Goal: Task Accomplishment & Management: Manage account settings

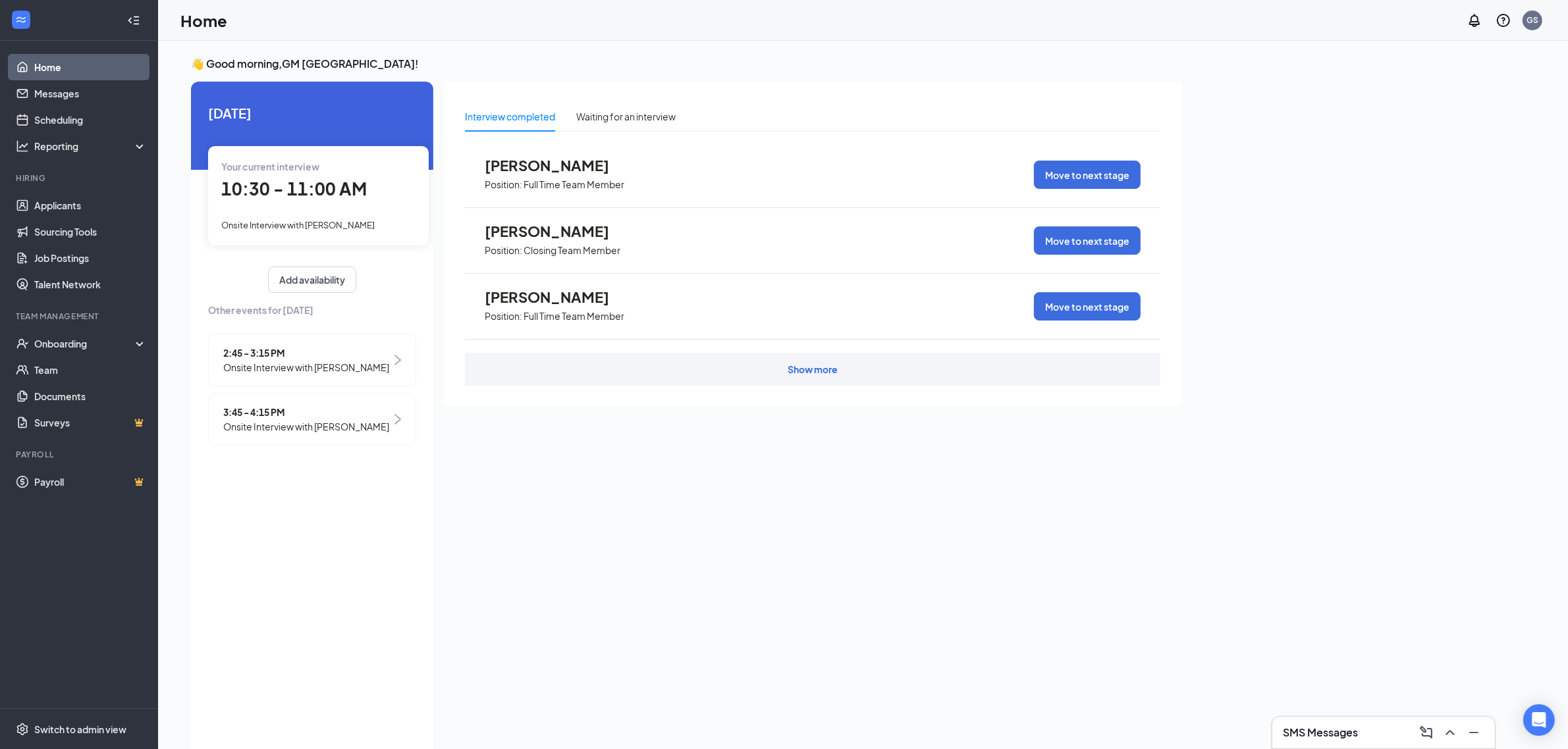
click at [346, 191] on span "10:30 - 11:00 AM" at bounding box center [294, 188] width 146 height 22
click at [366, 364] on span "Onsite Interview with [PERSON_NAME]" at bounding box center [306, 367] width 166 height 15
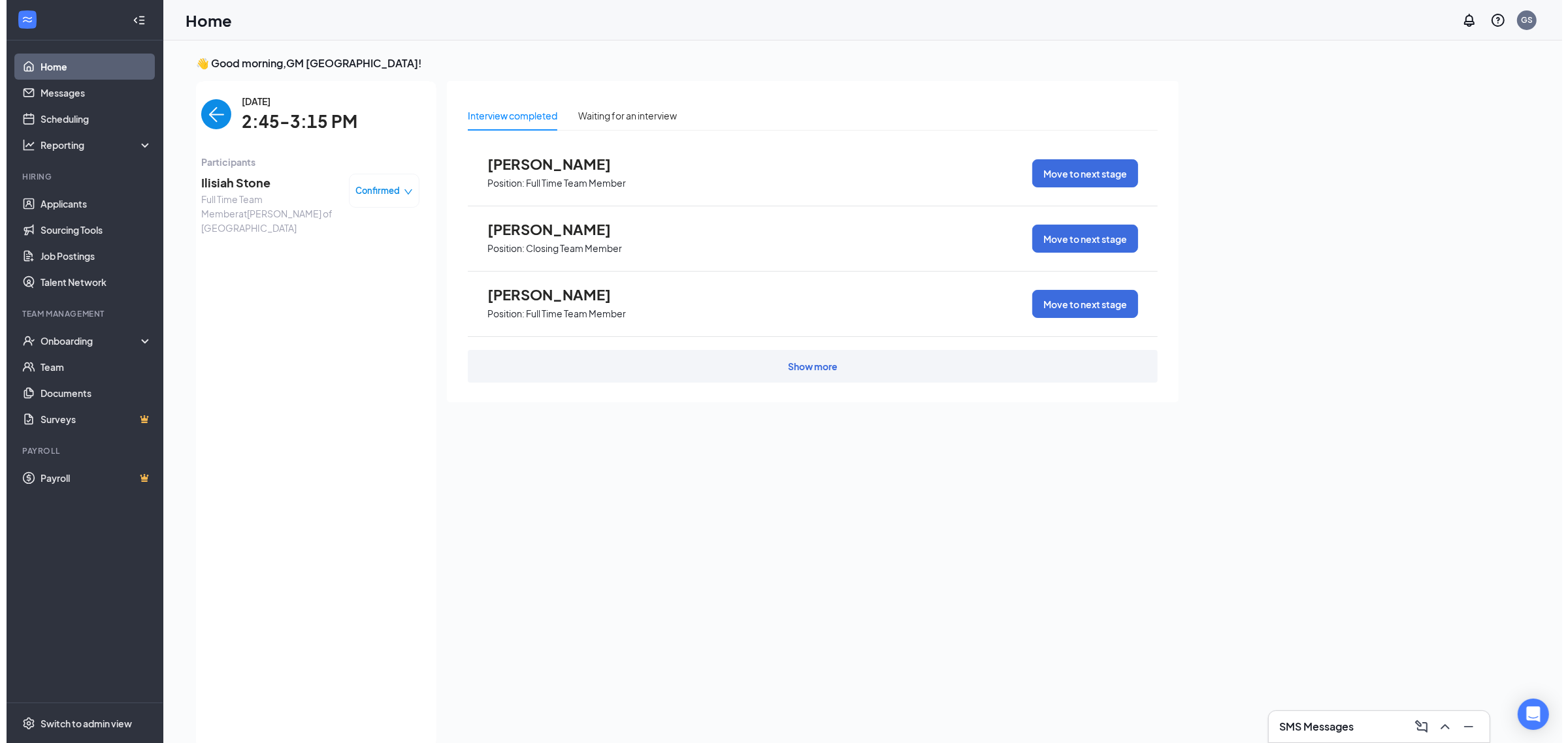
scroll to position [5, 0]
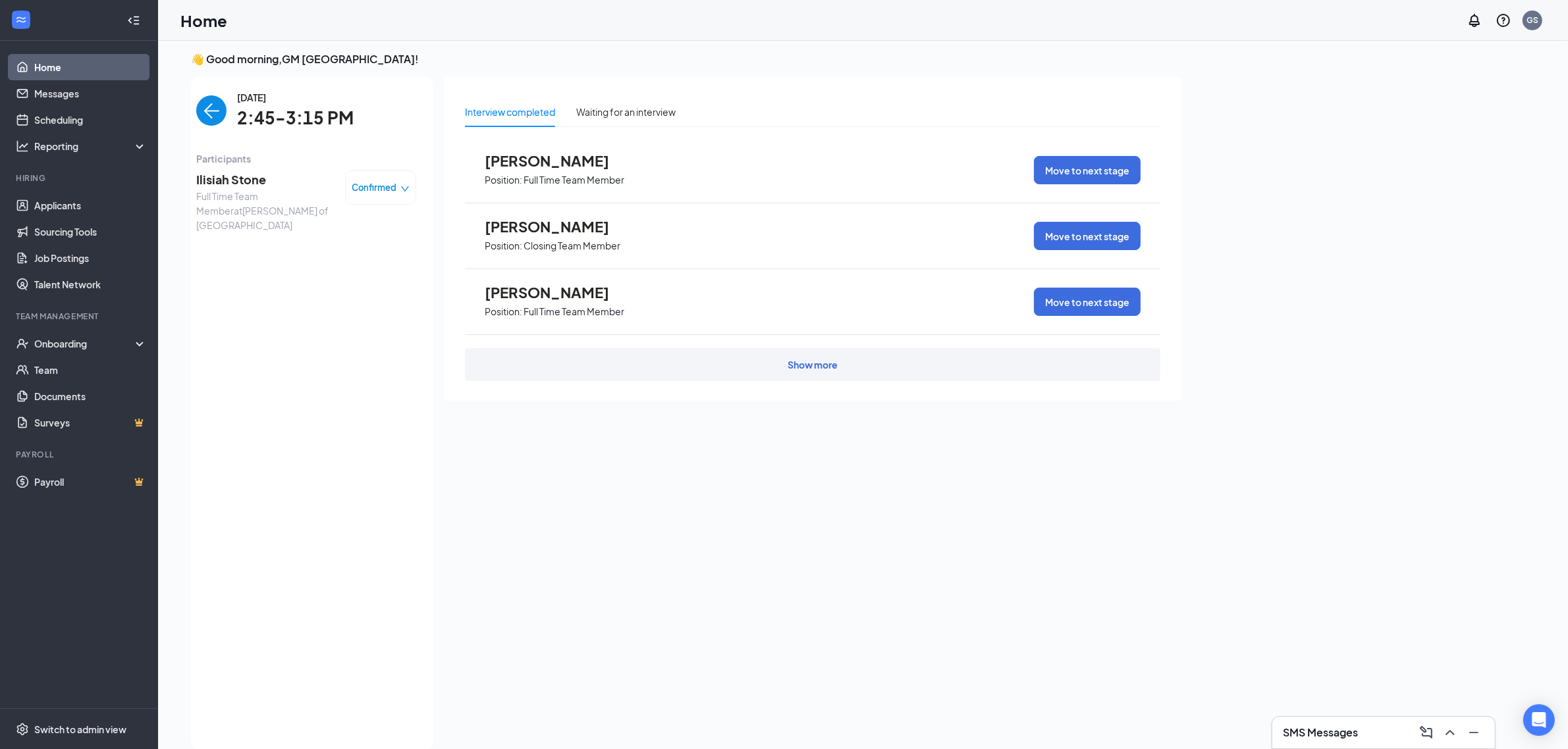
click at [269, 186] on span "Ilisiah Stone" at bounding box center [265, 179] width 138 height 19
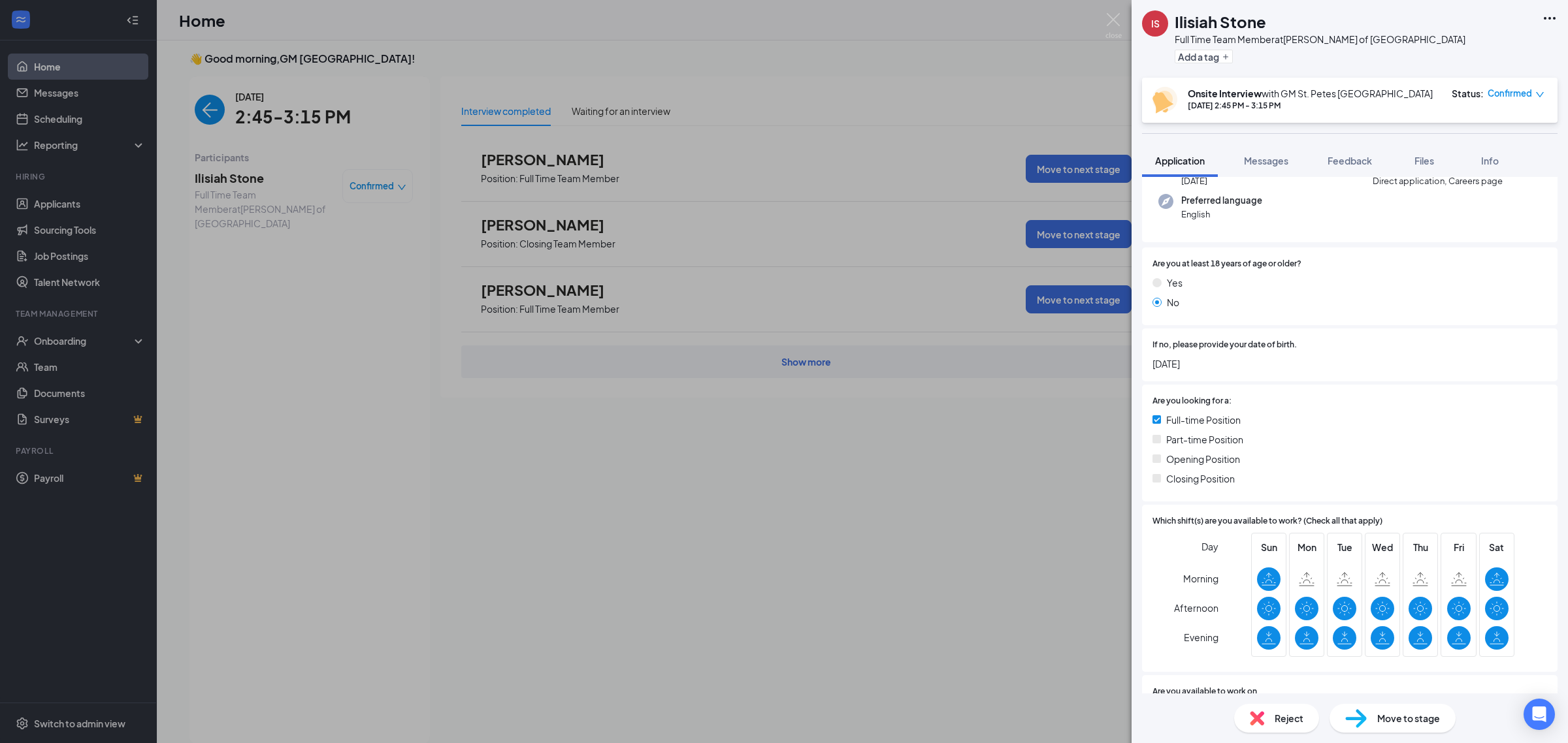
scroll to position [82, 0]
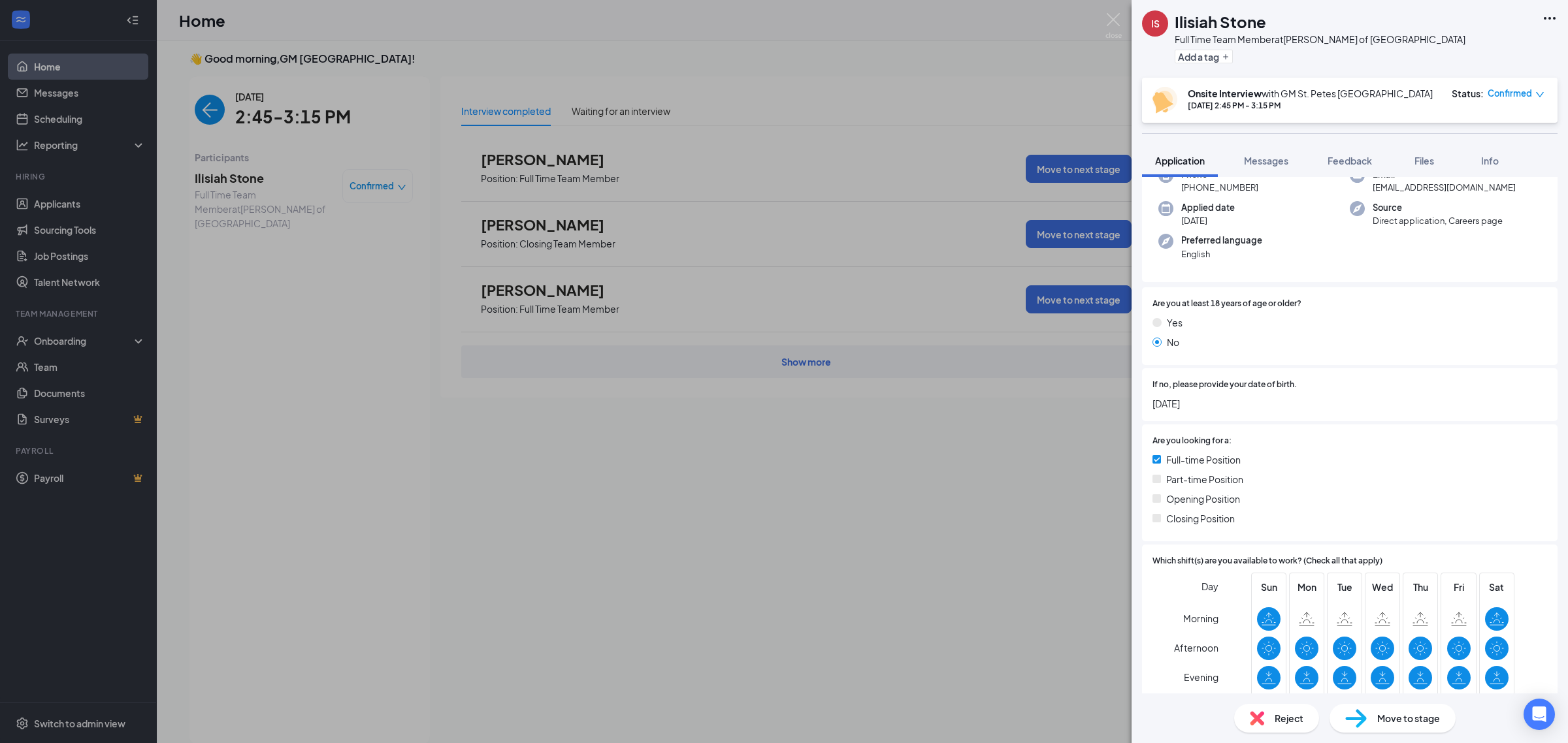
click at [1044, 435] on div "IS Ilisiah Stone Full Time Team Member at [PERSON_NAME] of [GEOGRAPHIC_DATA] Ad…" at bounding box center [784, 372] width 1568 height 743
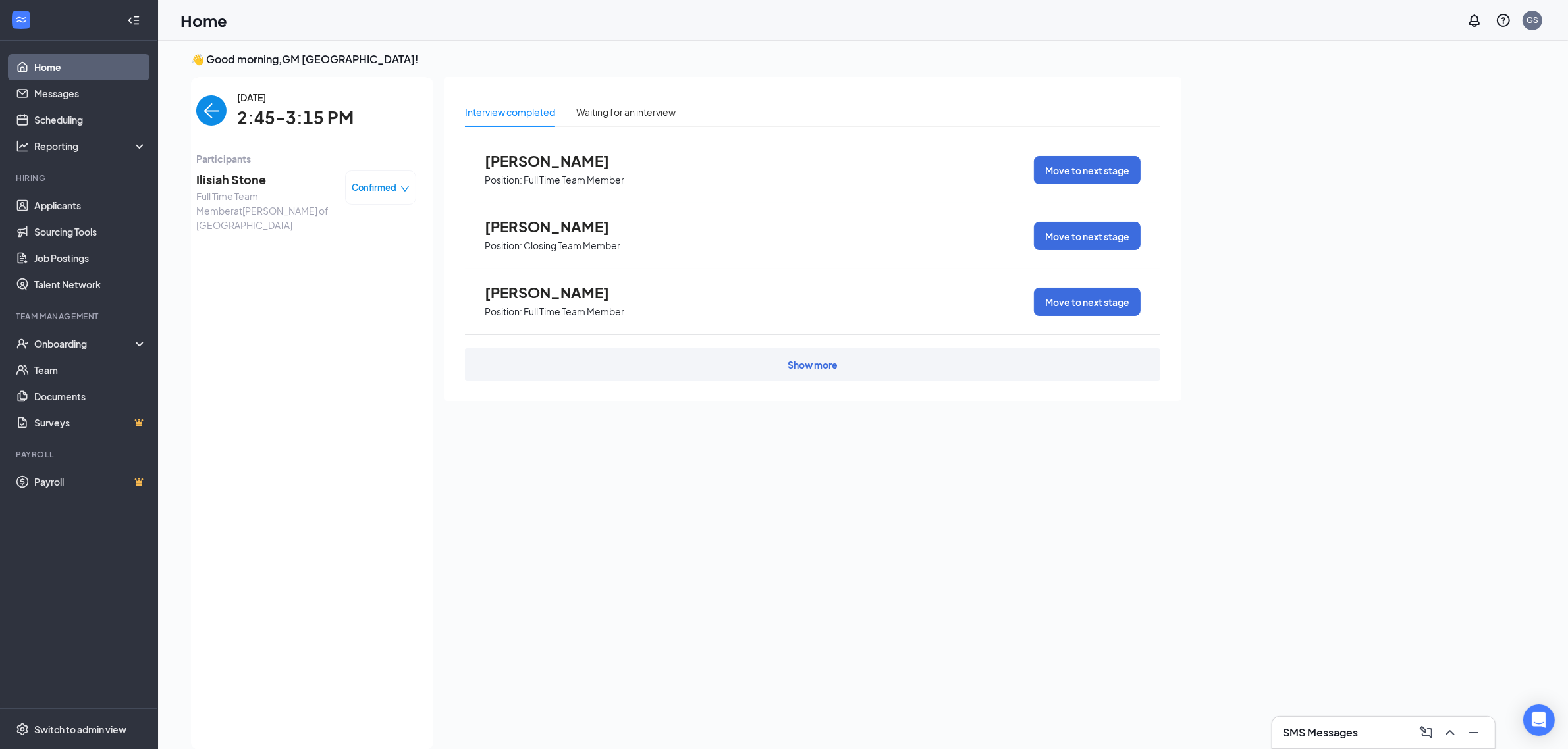
click at [212, 111] on img "back-button" at bounding box center [211, 110] width 30 height 30
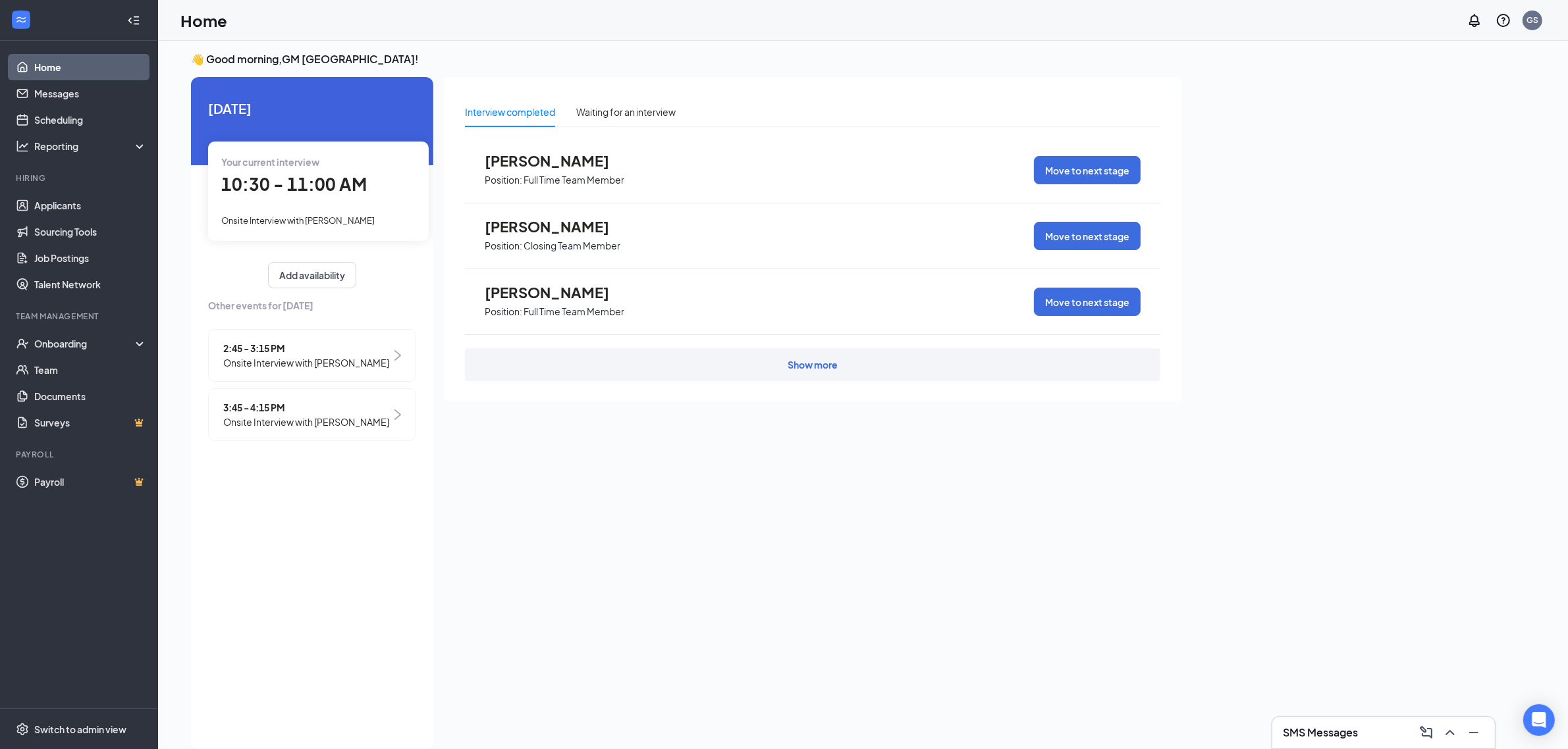
click at [293, 417] on span "Onsite Interview with [PERSON_NAME]" at bounding box center [306, 422] width 166 height 15
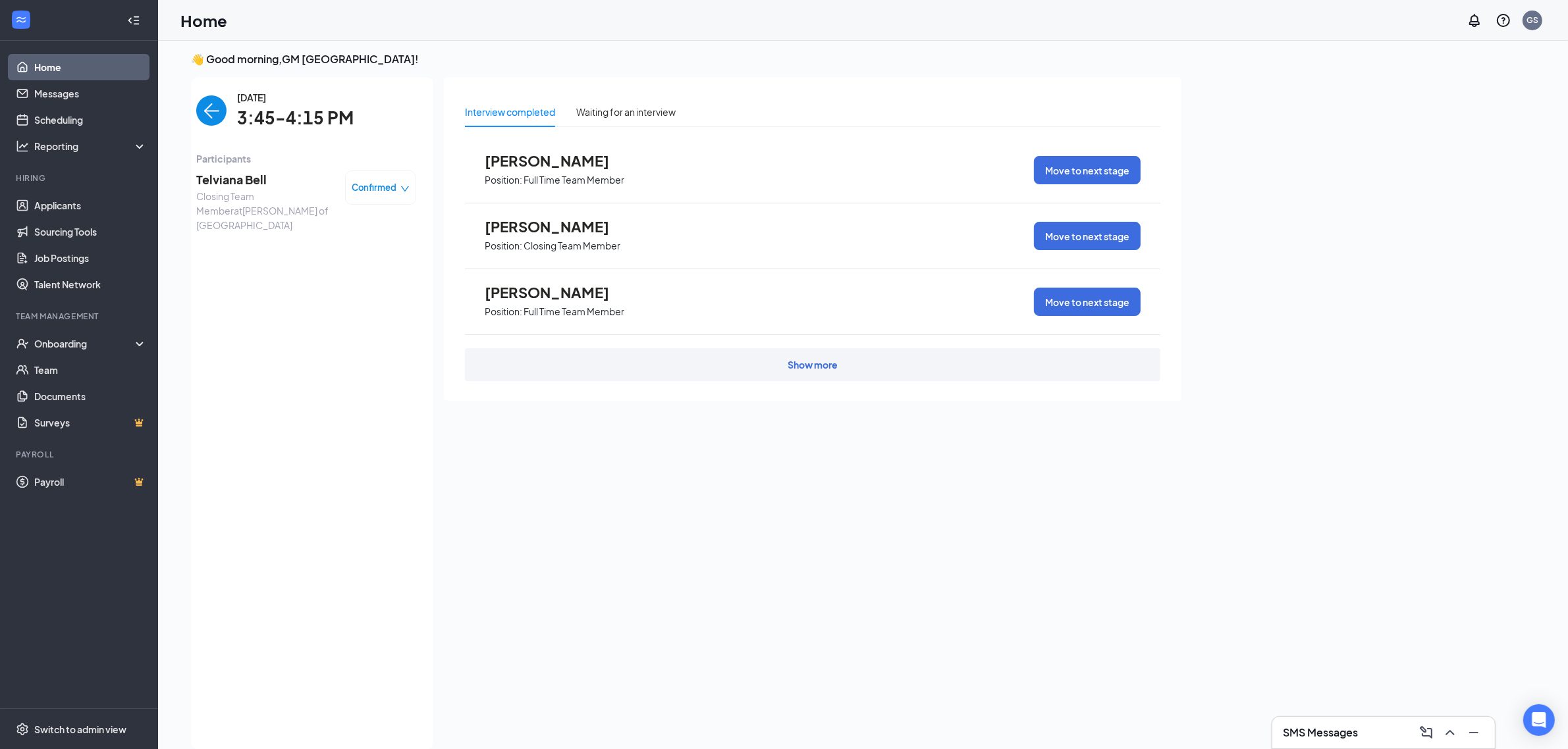
click at [241, 178] on span "Telviana Bell" at bounding box center [265, 179] width 138 height 19
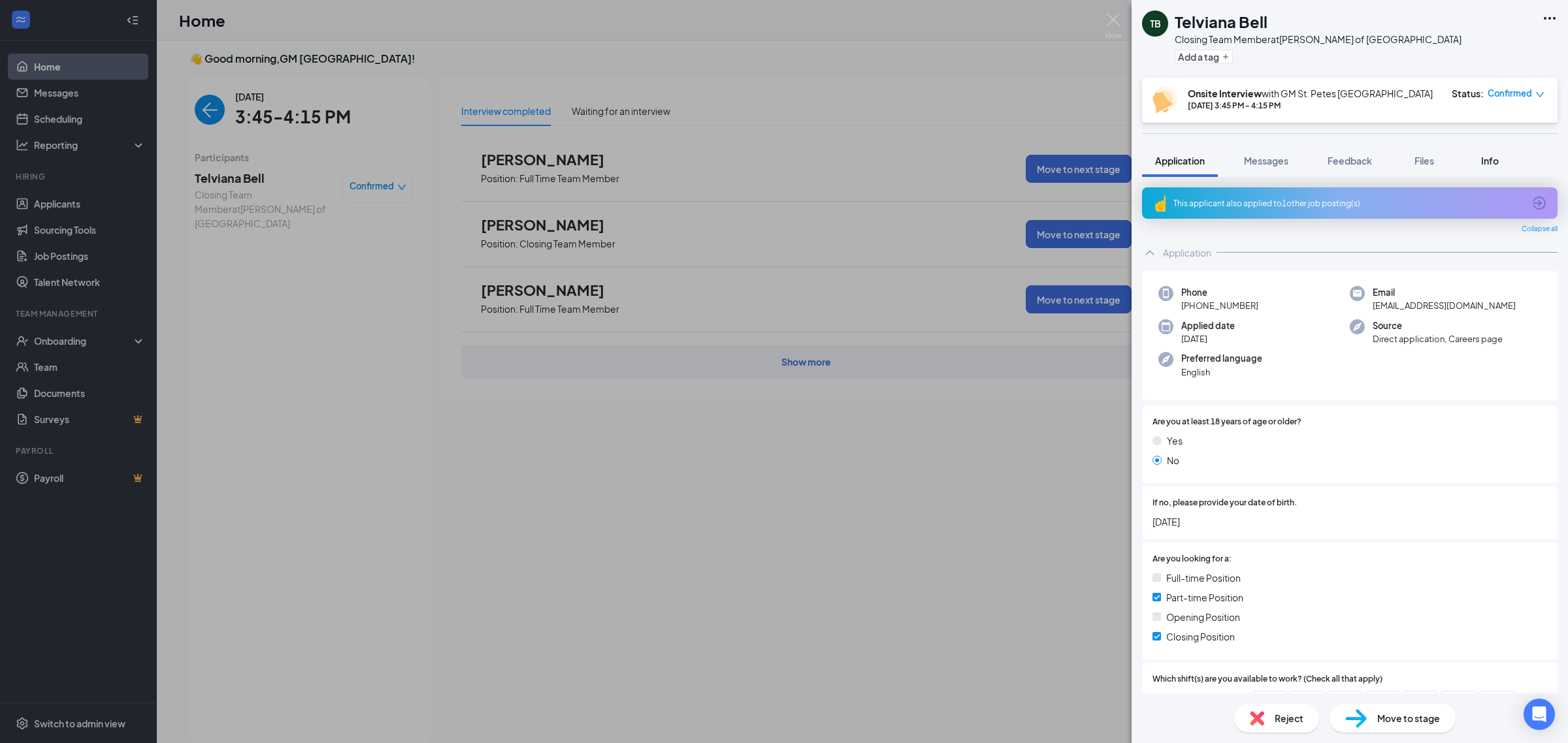
click at [1494, 157] on span "Info" at bounding box center [1490, 161] width 18 height 12
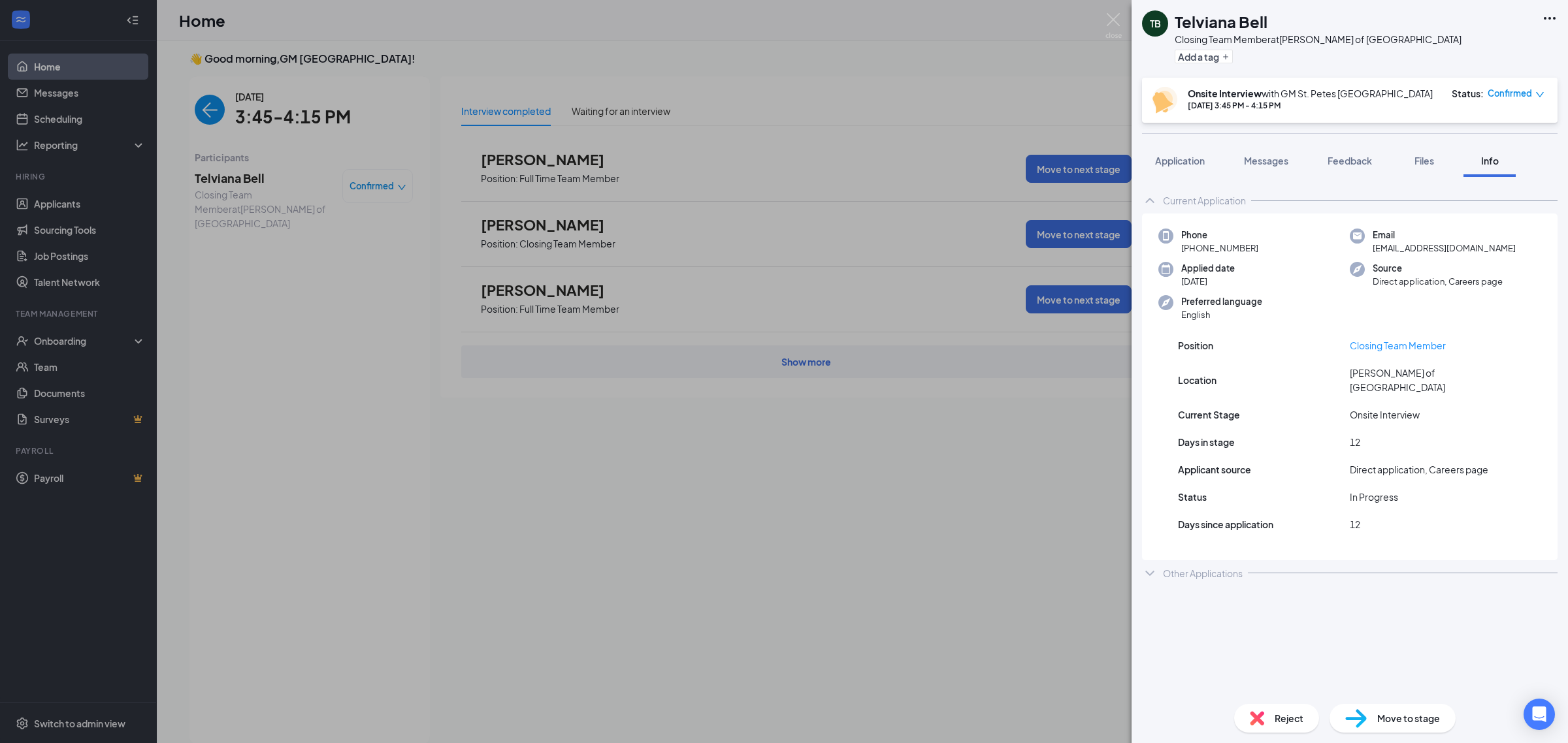
click at [892, 527] on div "TB Telviana Bell Closing Team Member at [PERSON_NAME] of [GEOGRAPHIC_DATA] Add …" at bounding box center [784, 372] width 1568 height 743
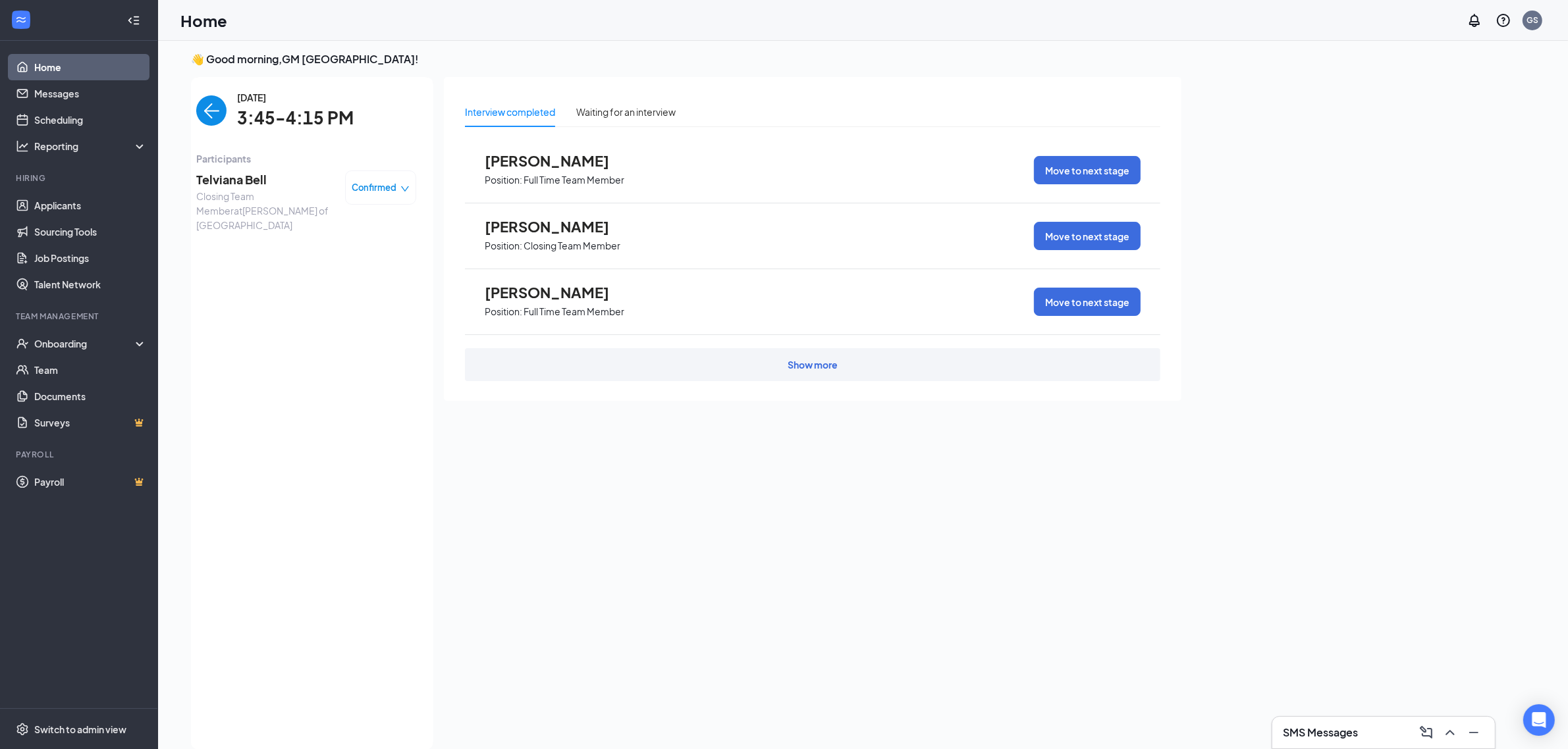
click at [201, 106] on img "back-button" at bounding box center [211, 110] width 30 height 30
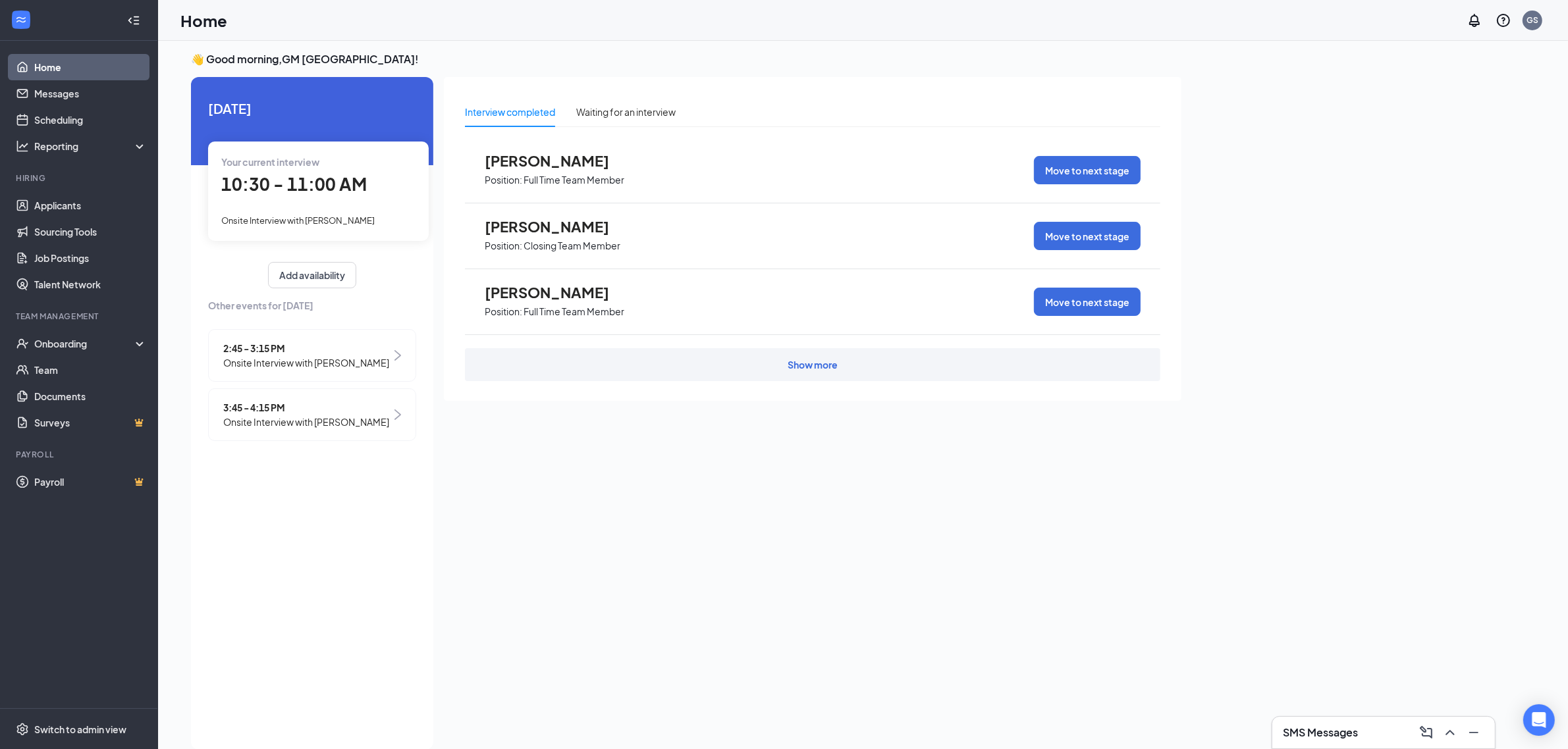
click at [291, 171] on div "10:30 - 11:00 AM" at bounding box center [318, 184] width 195 height 27
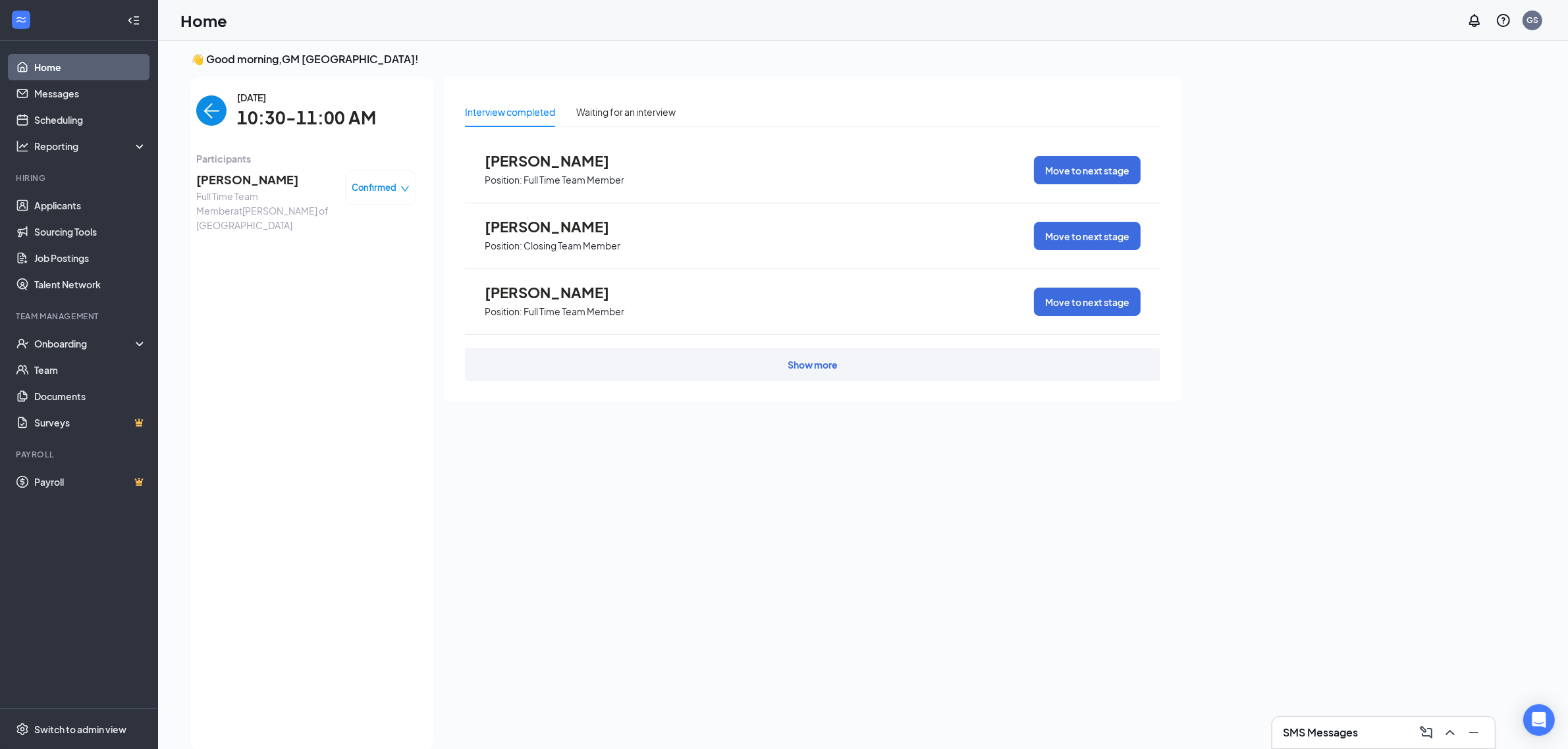
click at [208, 178] on span "[PERSON_NAME]" at bounding box center [265, 179] width 138 height 19
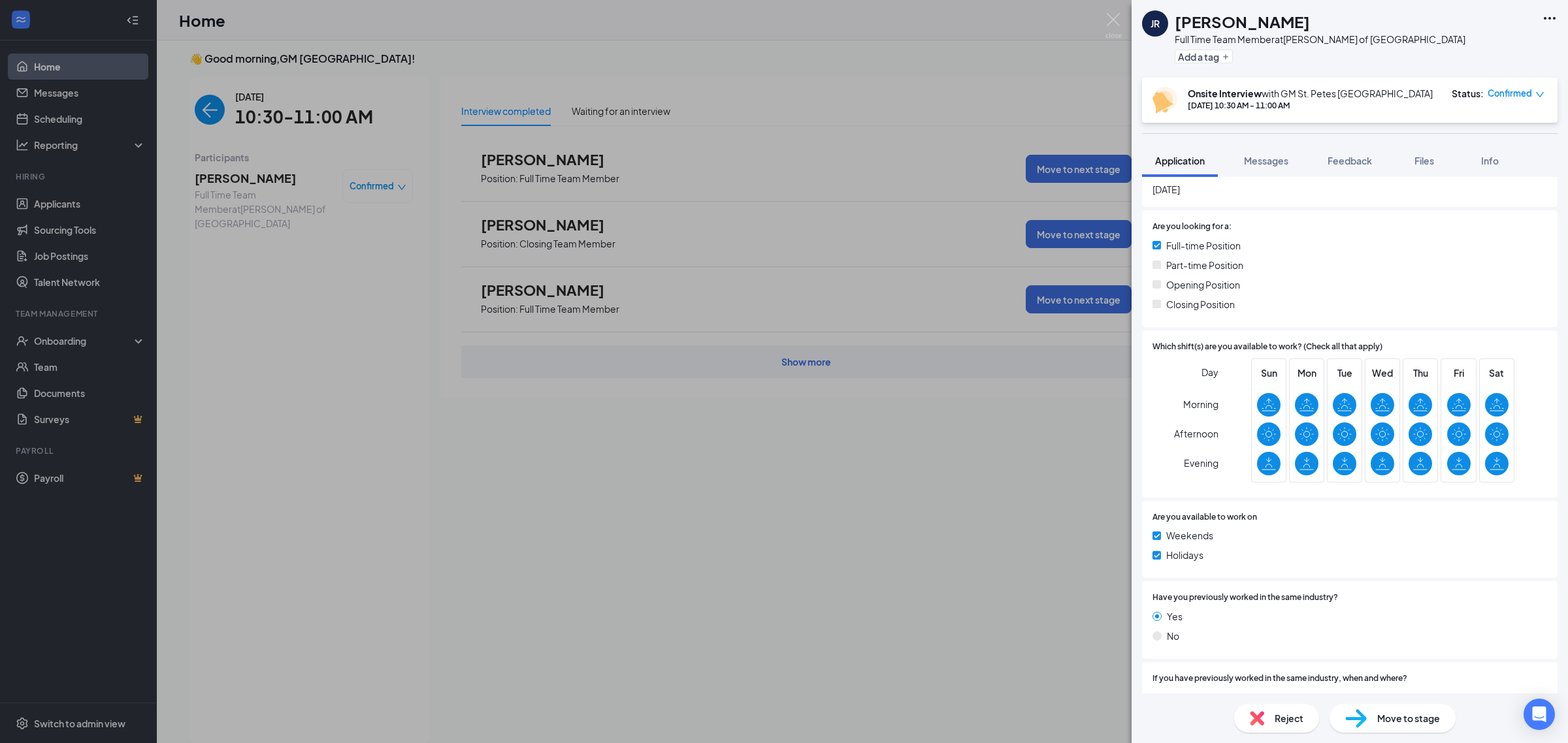
scroll to position [477, 0]
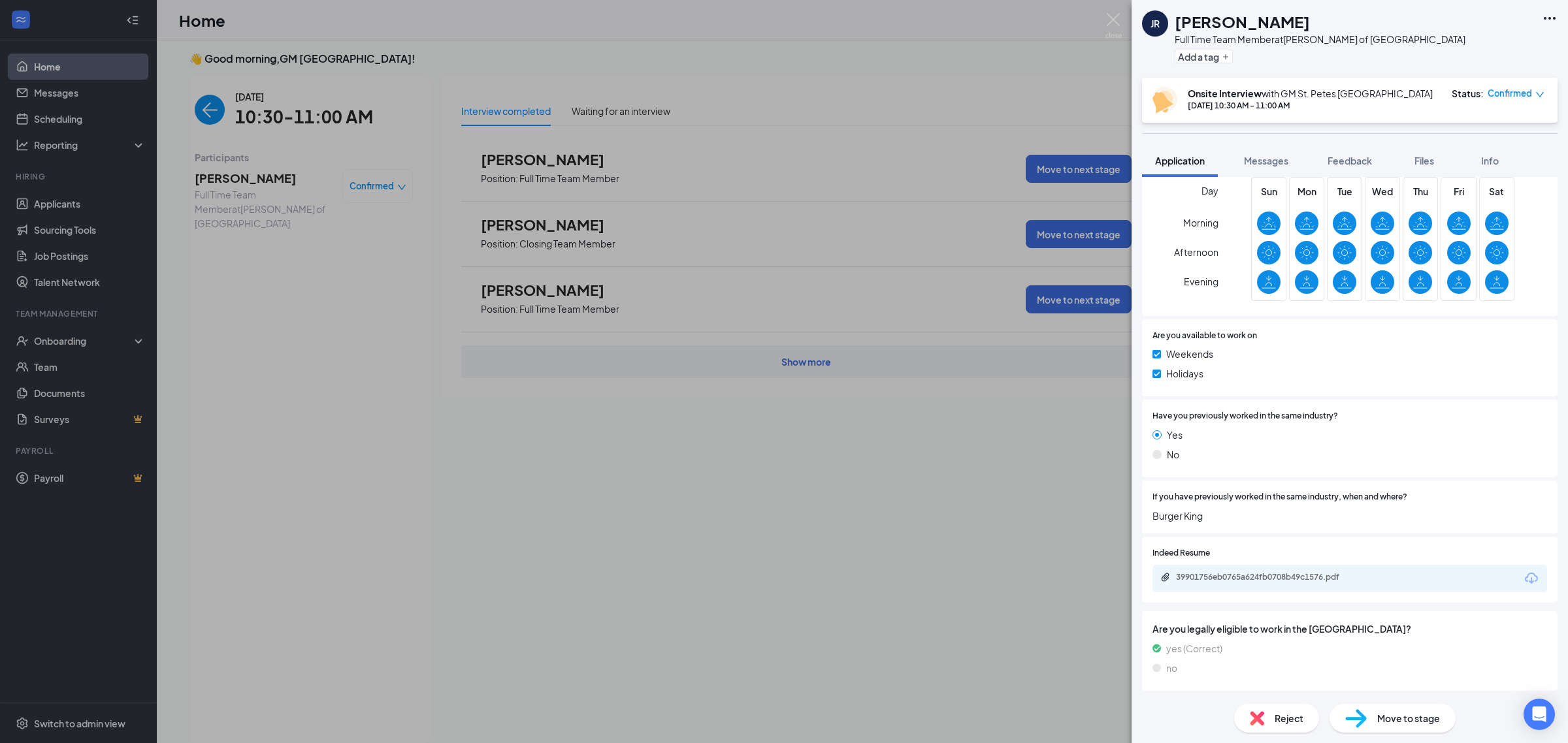
click at [1269, 719] on div "Reject" at bounding box center [1276, 719] width 85 height 29
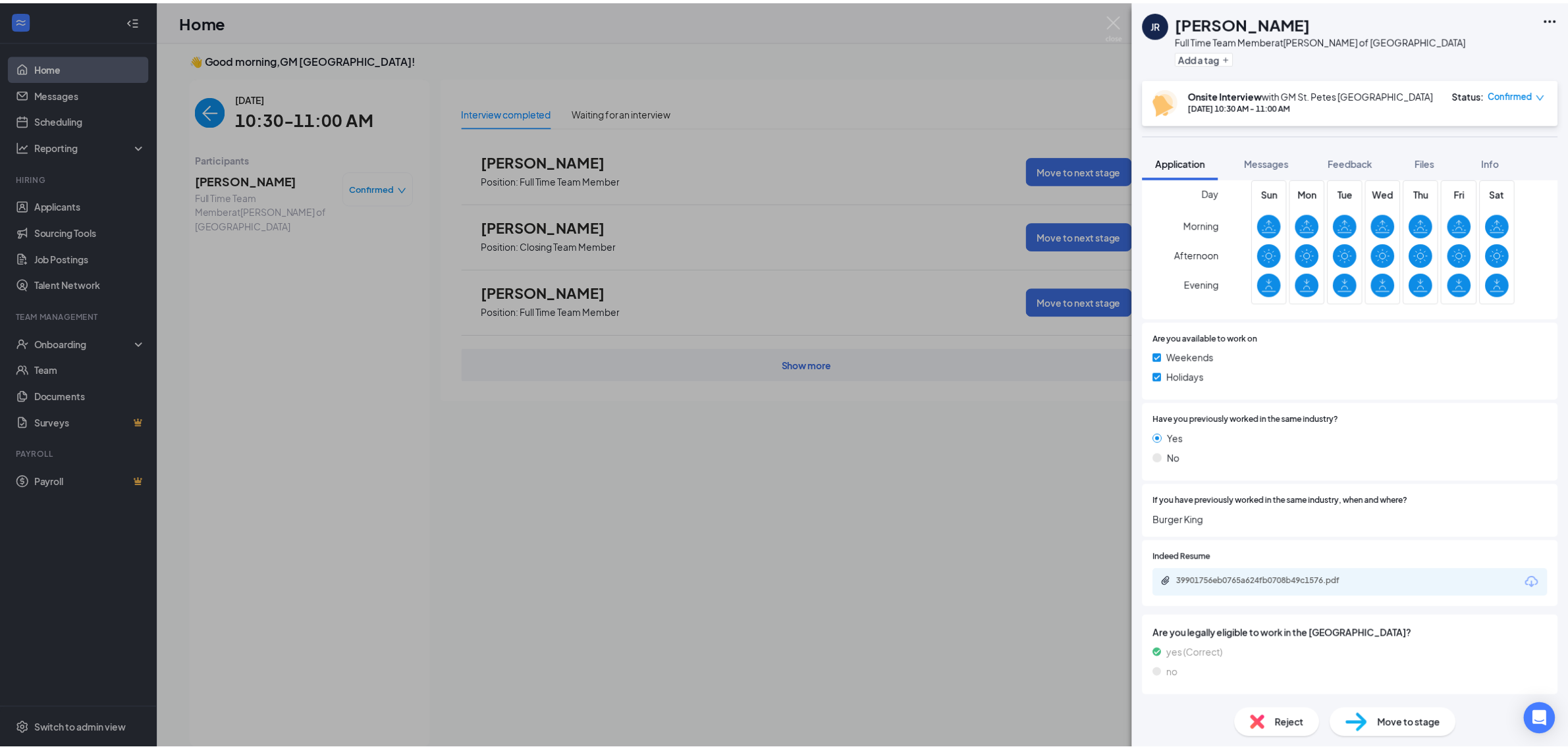
scroll to position [476, 0]
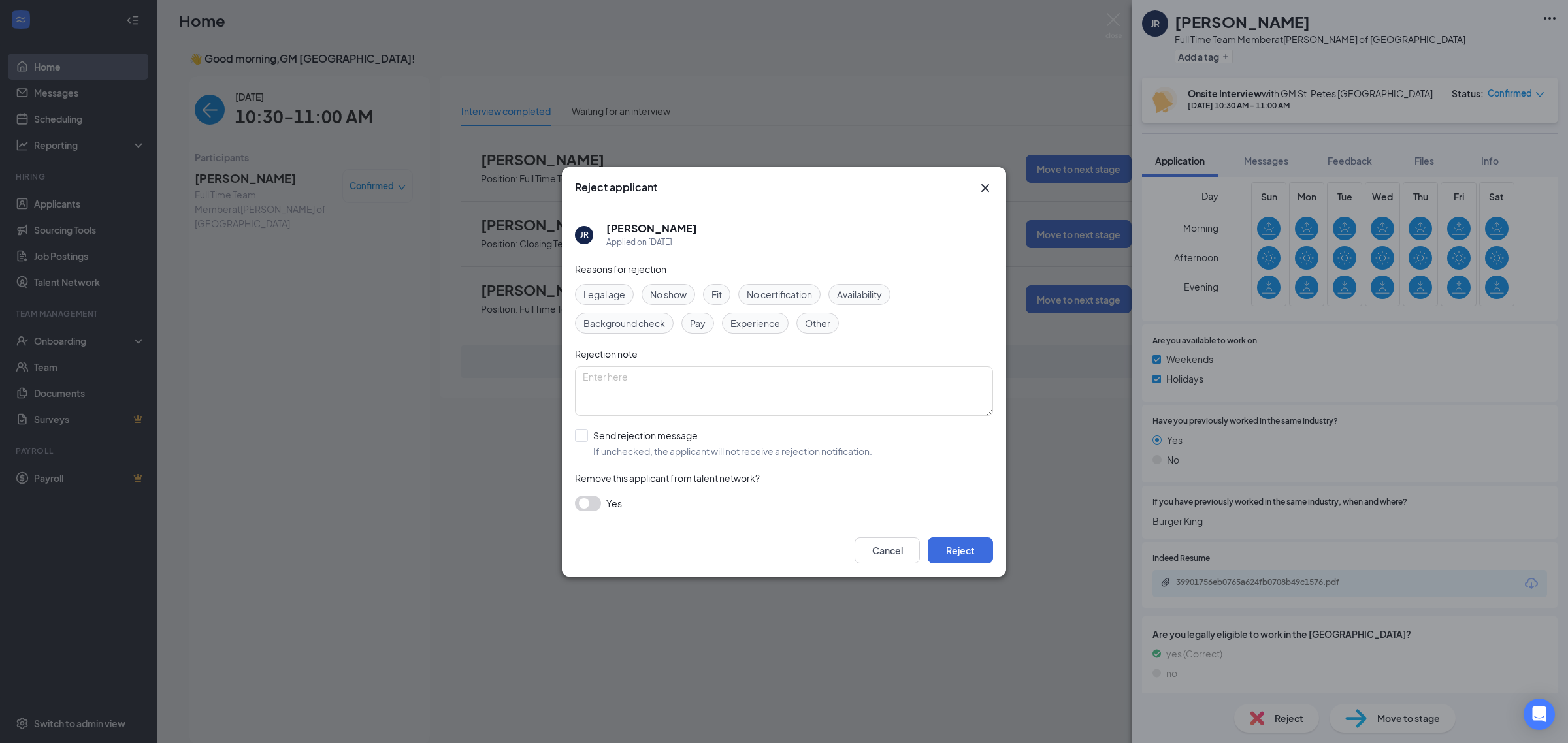
click at [670, 302] on div "No show" at bounding box center [668, 295] width 53 height 21
click at [665, 395] on textarea at bounding box center [784, 391] width 418 height 49
type textarea "Did not show up for interview."
click at [592, 500] on button "button" at bounding box center [588, 503] width 26 height 15
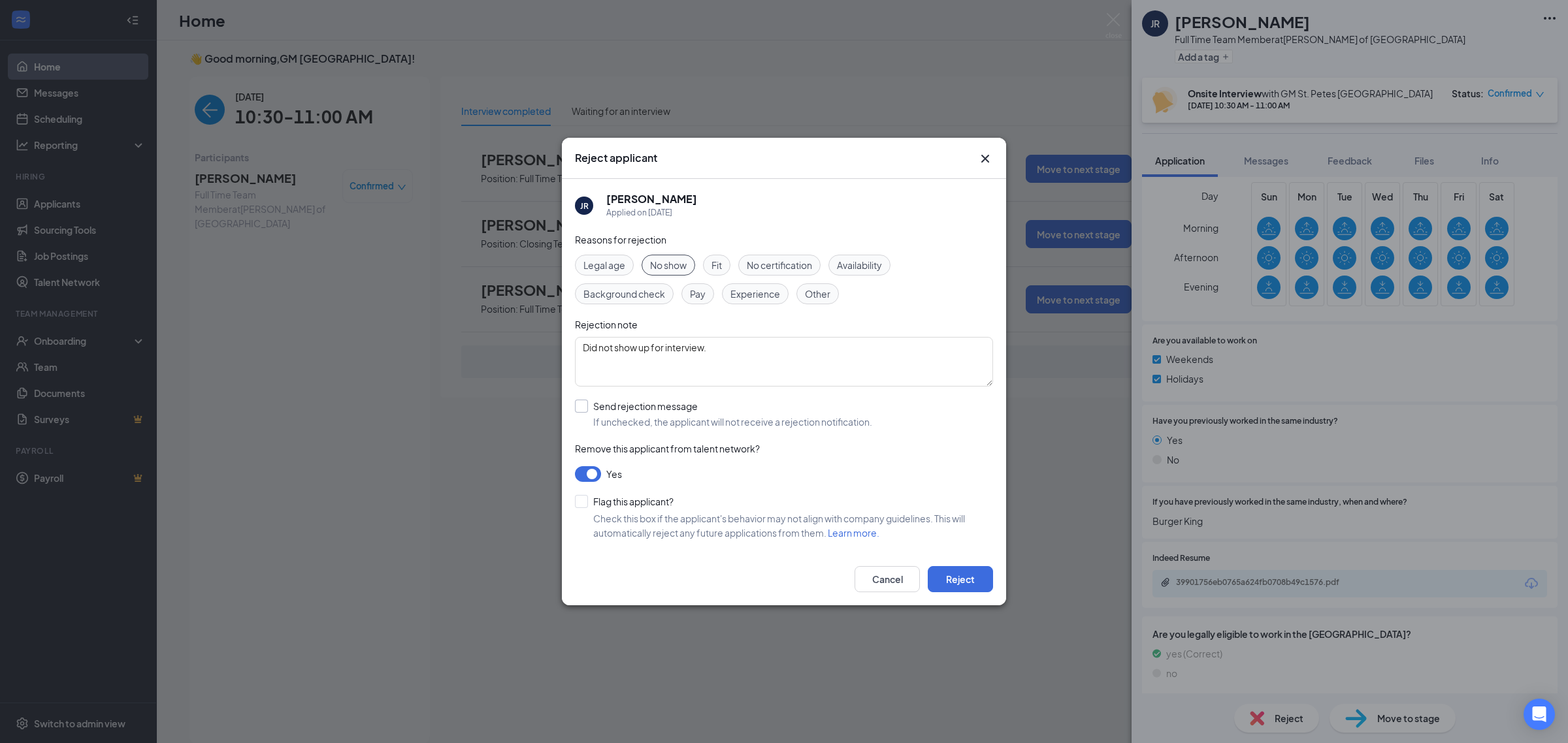
click at [586, 404] on input "Send rejection message If unchecked, the applicant will not receive a rejection…" at bounding box center [724, 414] width 297 height 29
checkbox input "true"
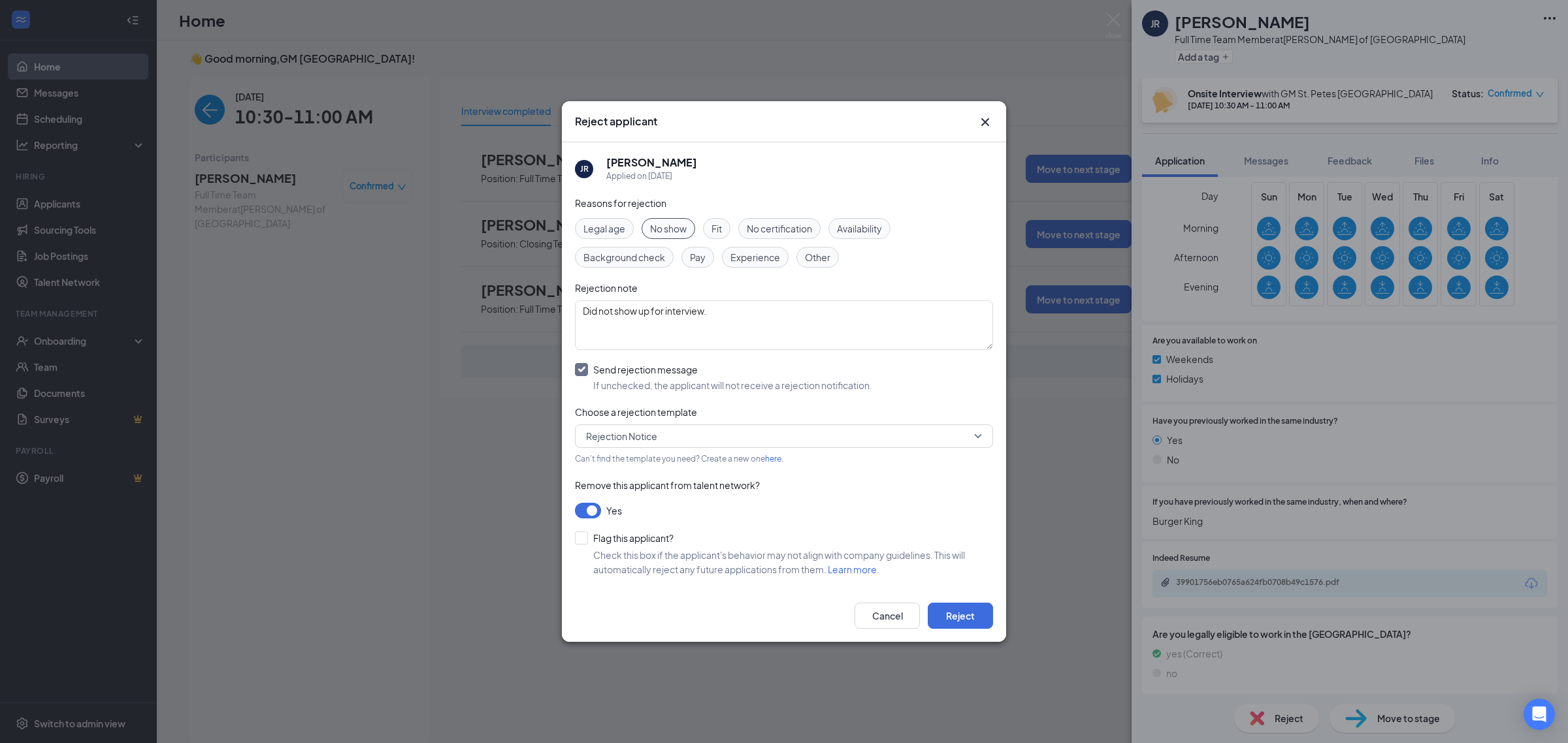
click at [776, 460] on link "here" at bounding box center [773, 459] width 16 height 10
click at [955, 432] on span "Rejection Notice" at bounding box center [778, 436] width 385 height 19
click at [956, 623] on button "Reject" at bounding box center [960, 615] width 65 height 26
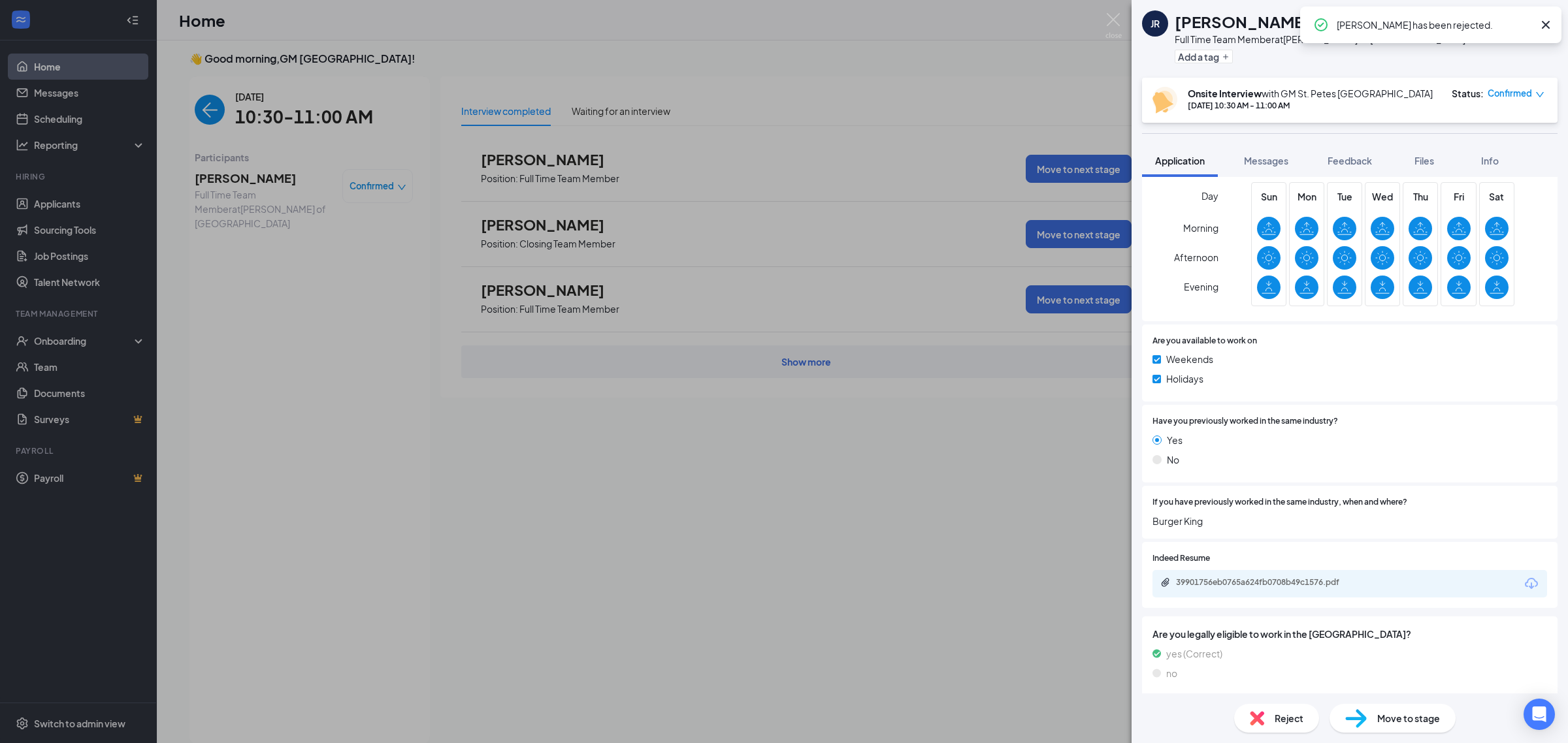
click at [224, 313] on div "JR [PERSON_NAME] Full Time Team Member at [GEOGRAPHIC_DATA][PERSON_NAME] of [GE…" at bounding box center [784, 372] width 1568 height 743
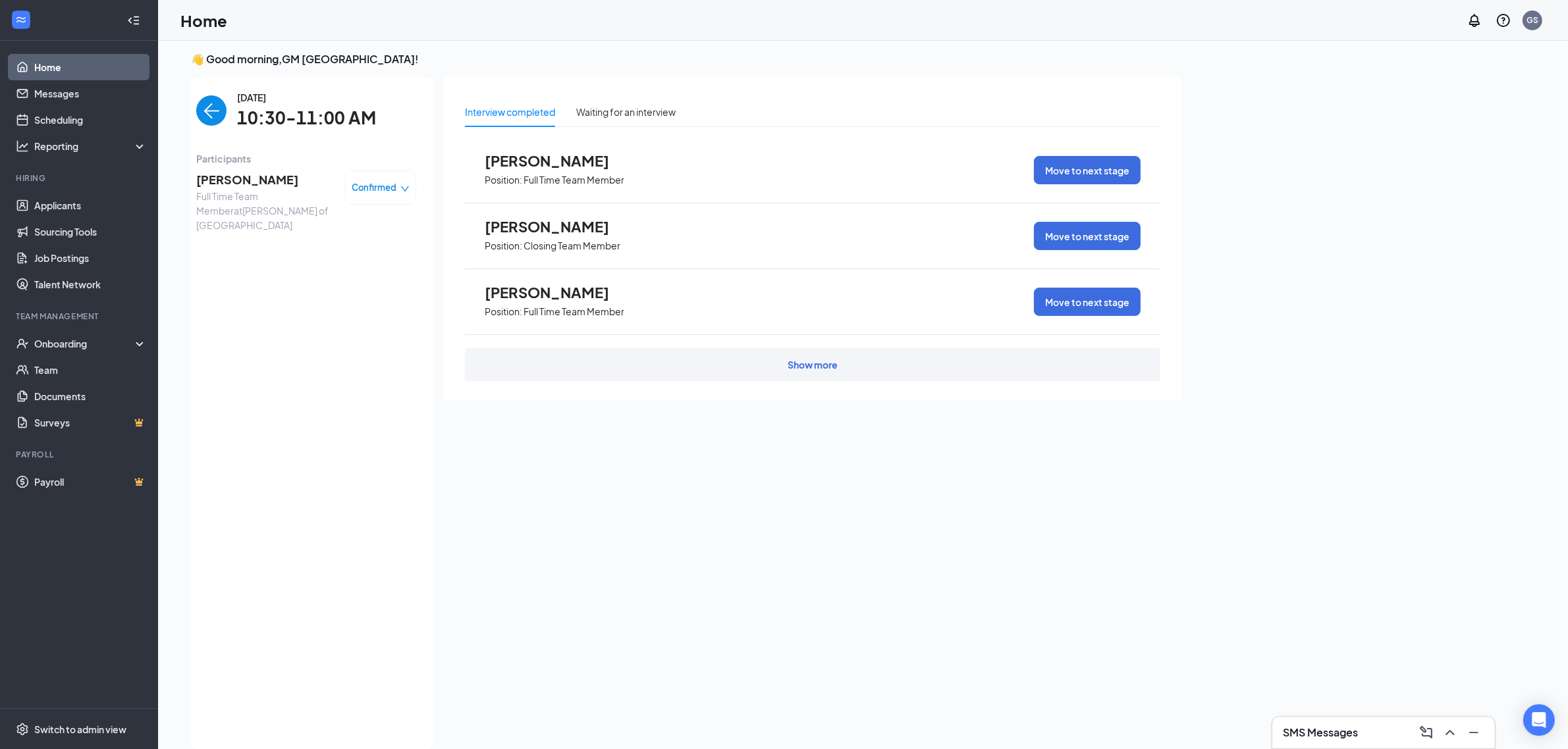
click at [211, 120] on img "back-button" at bounding box center [211, 110] width 30 height 30
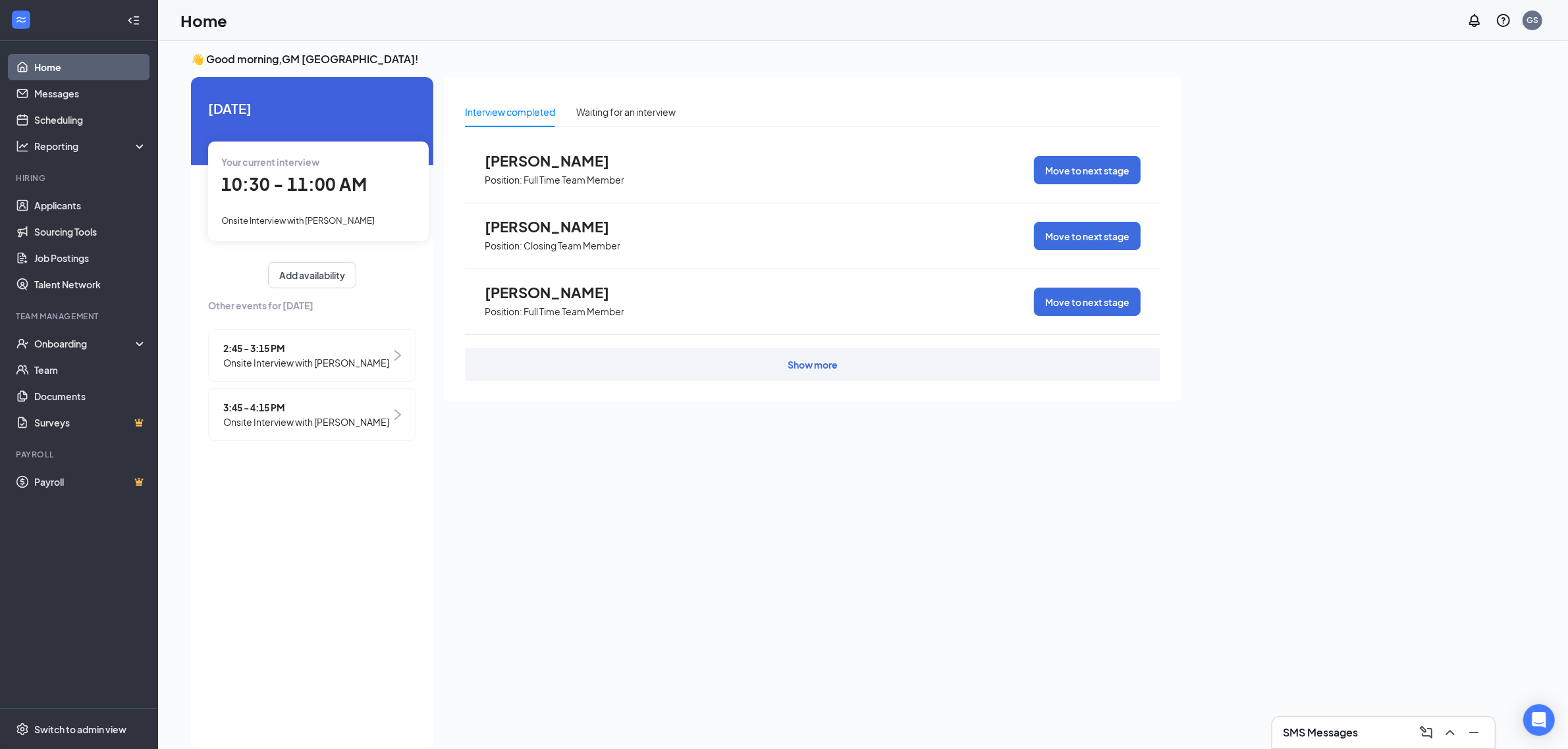
click at [256, 364] on span "Onsite Interview with [PERSON_NAME]" at bounding box center [306, 363] width 166 height 15
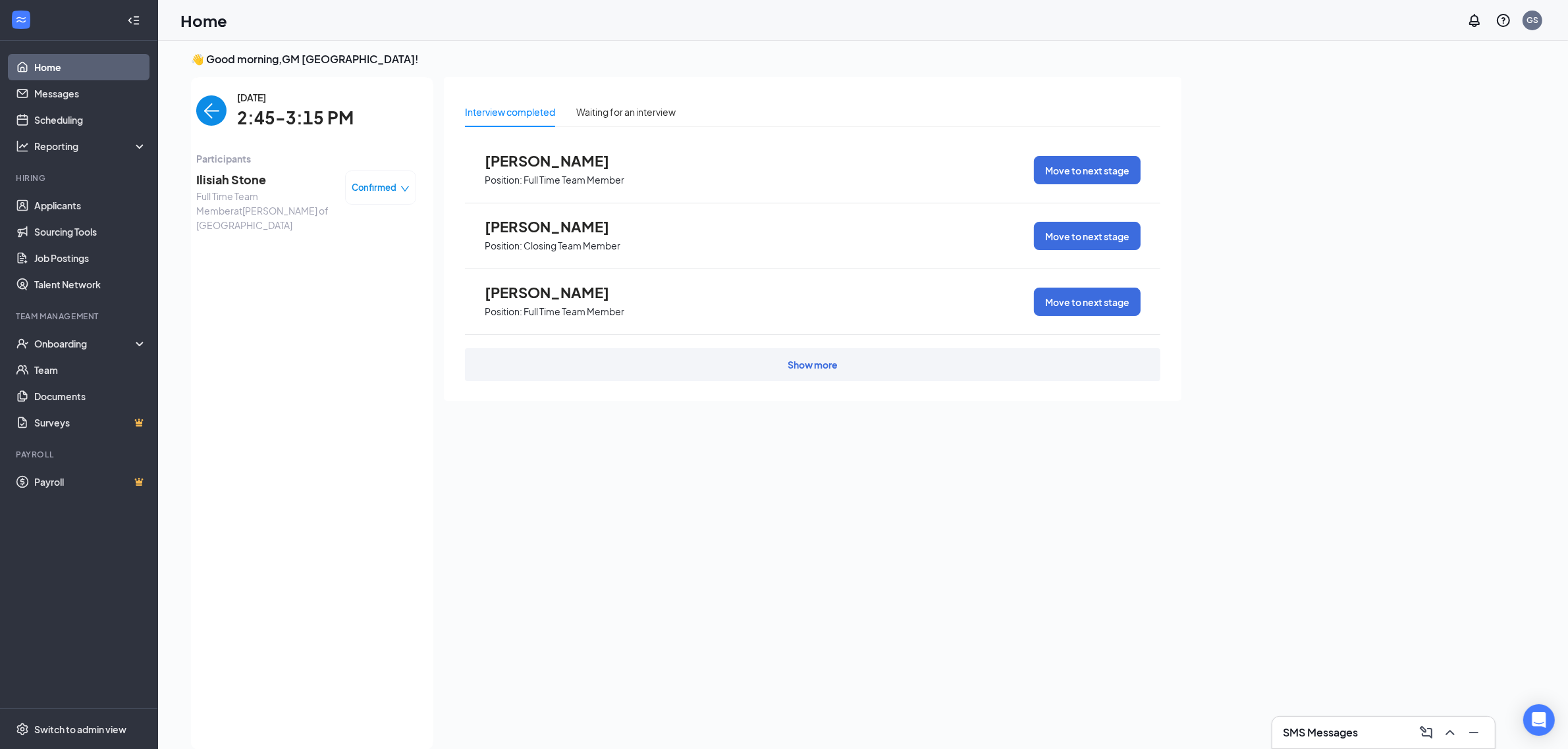
click at [212, 116] on img "back-button" at bounding box center [211, 110] width 30 height 30
